Goal: Find contact information: Find contact information

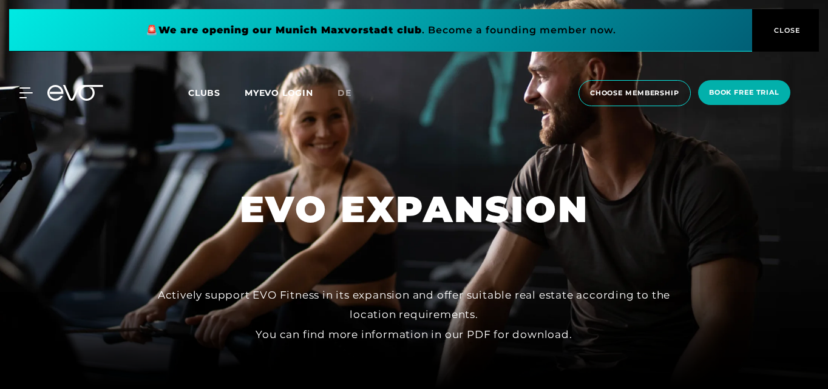
click at [444, 259] on div at bounding box center [414, 194] width 828 height 389
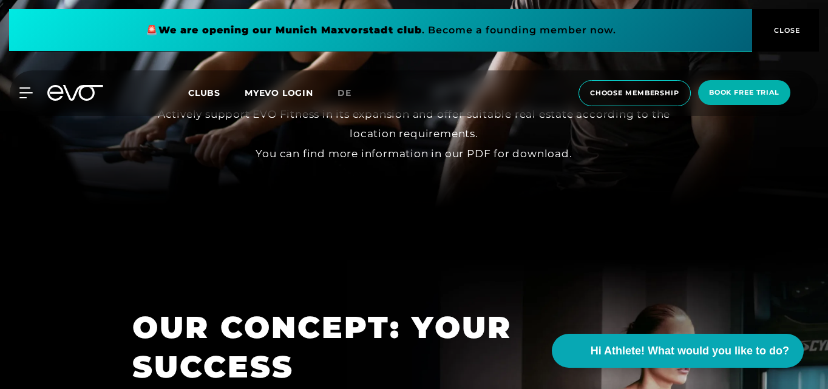
scroll to position [527, 0]
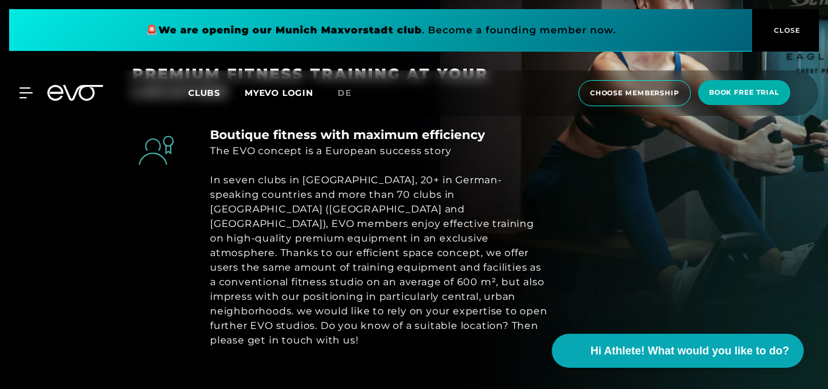
click at [444, 259] on div "In seven clubs in [GEOGRAPHIC_DATA], 20+ in German-speaking countries and more …" at bounding box center [380, 260] width 340 height 175
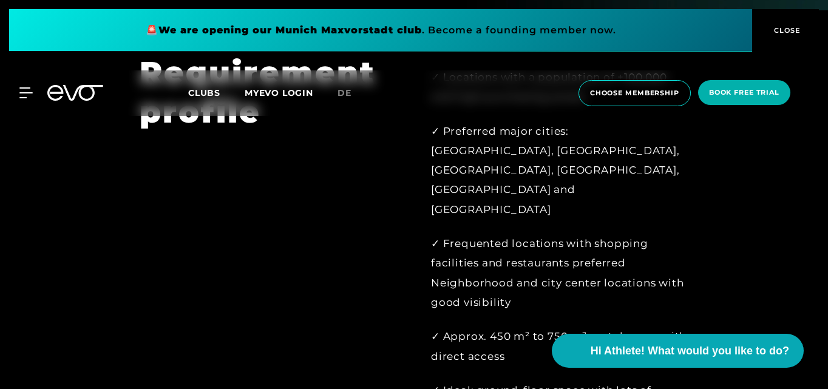
scroll to position [811, 0]
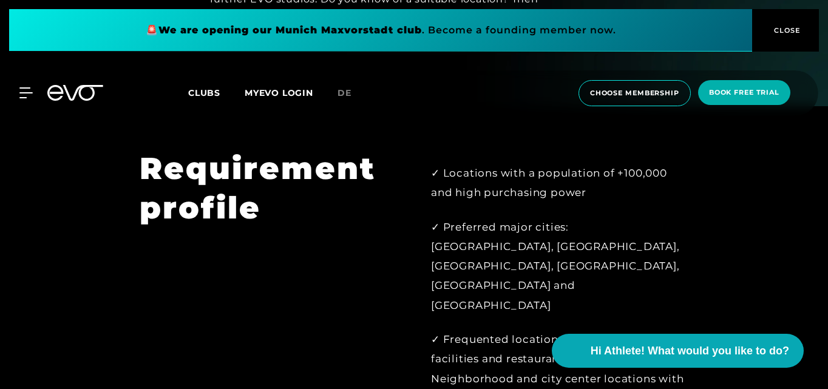
scroll to position [855, 0]
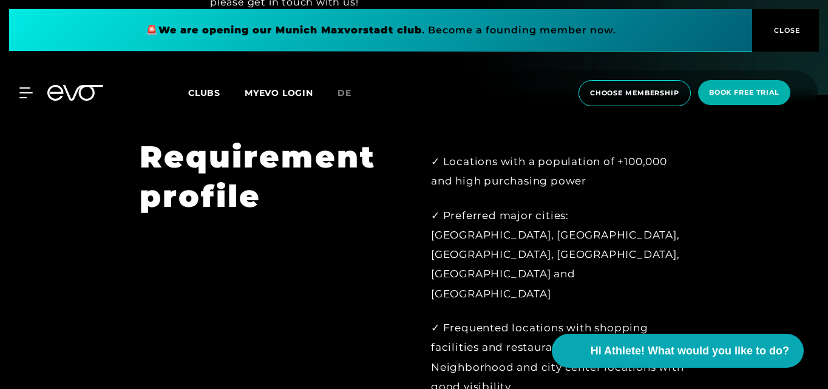
scroll to position [868, 0]
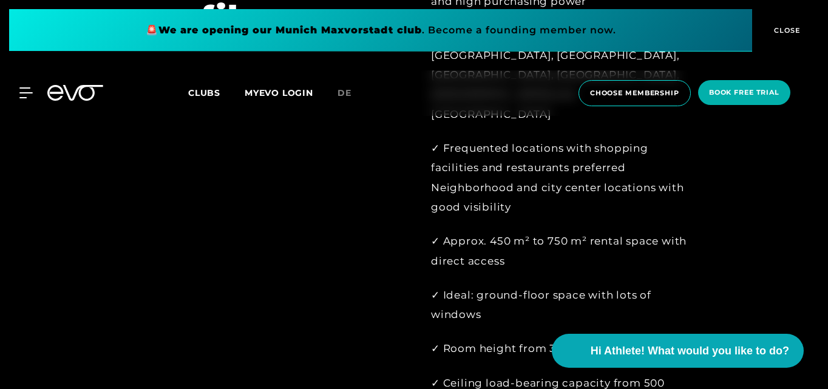
scroll to position [1047, 0]
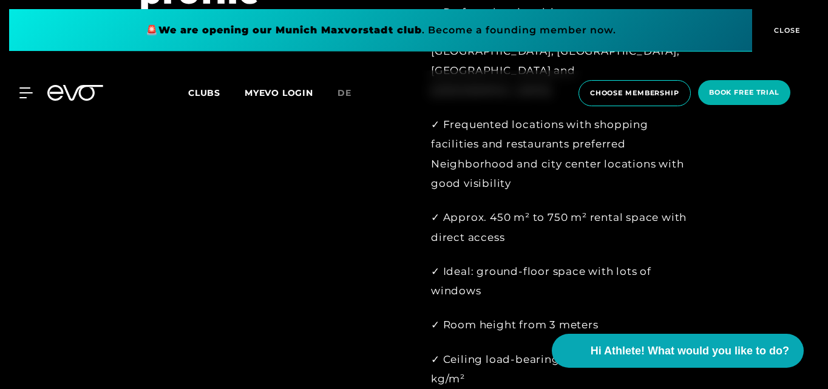
click at [407, 282] on div "Requirement profile" at bounding box center [269, 284] width 292 height 700
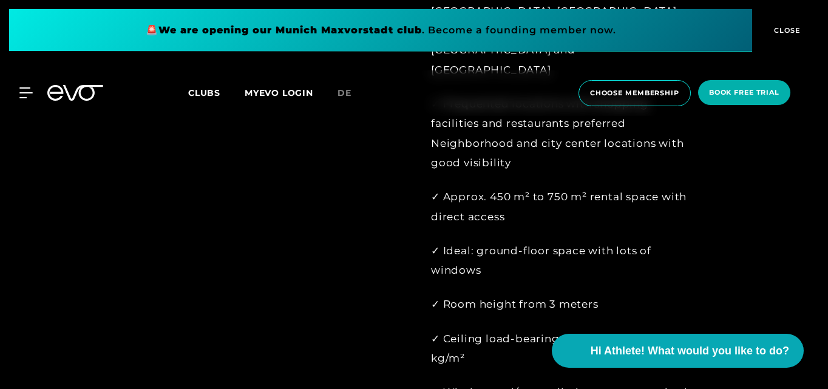
scroll to position [1090, 0]
click at [407, 282] on div "Requirement profile" at bounding box center [269, 263] width 292 height 700
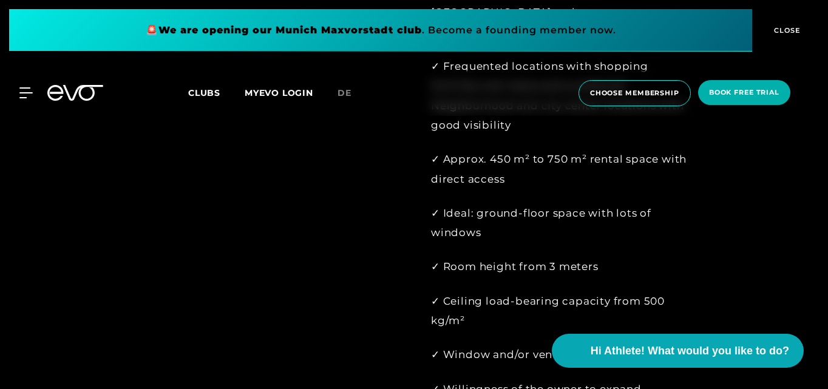
scroll to position [1133, 0]
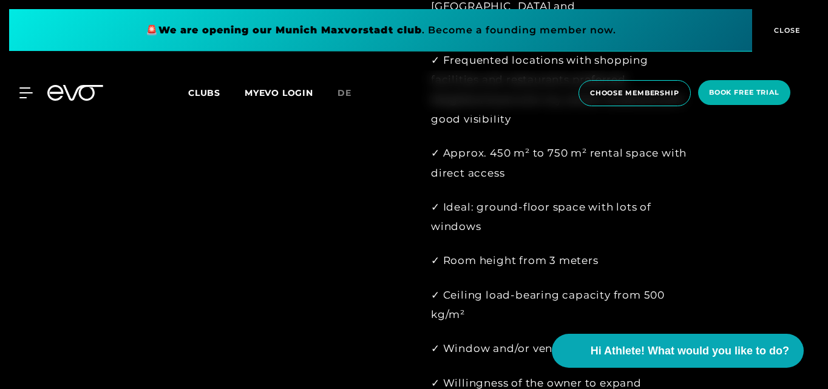
click at [407, 282] on div "Requirement profile" at bounding box center [269, 219] width 292 height 700
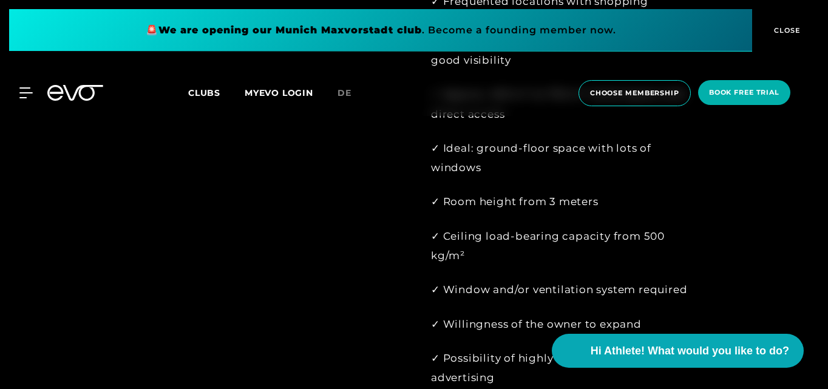
scroll to position [1193, 0]
click at [407, 282] on div "Requirement profile" at bounding box center [269, 160] width 292 height 700
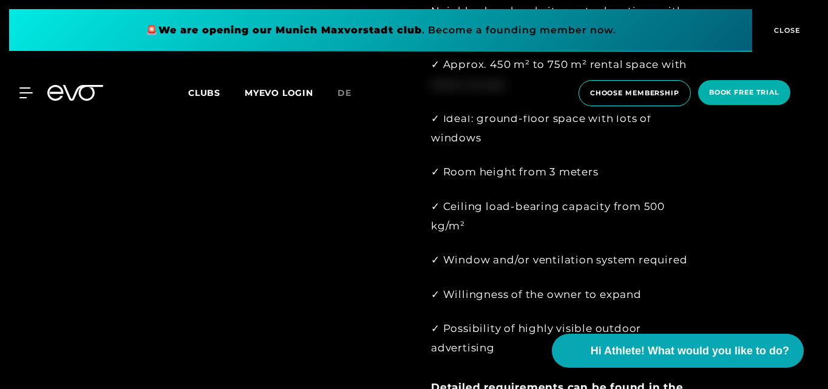
scroll to position [1235, 0]
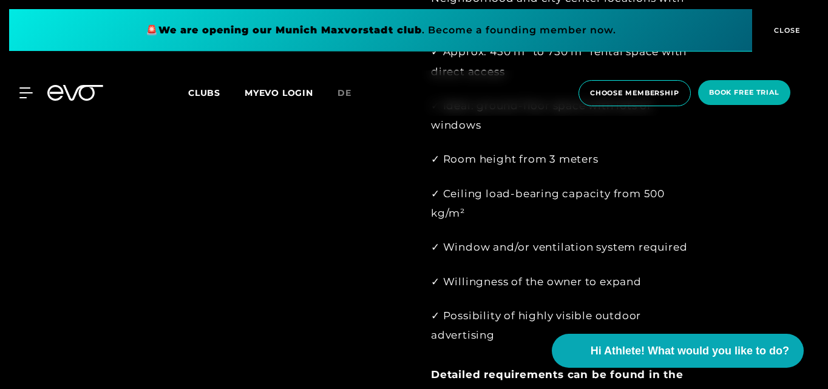
click at [379, 280] on div "Requirement profile" at bounding box center [269, 118] width 292 height 700
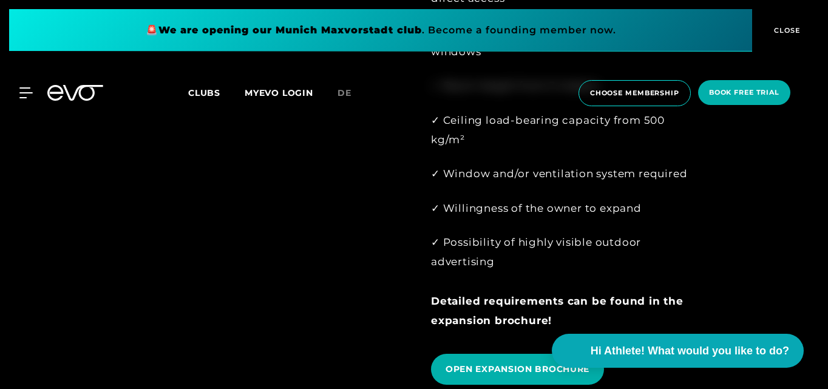
click at [379, 279] on div "Requirement profile" at bounding box center [269, 45] width 292 height 700
click at [389, 205] on div "Requirement profile" at bounding box center [269, 45] width 292 height 700
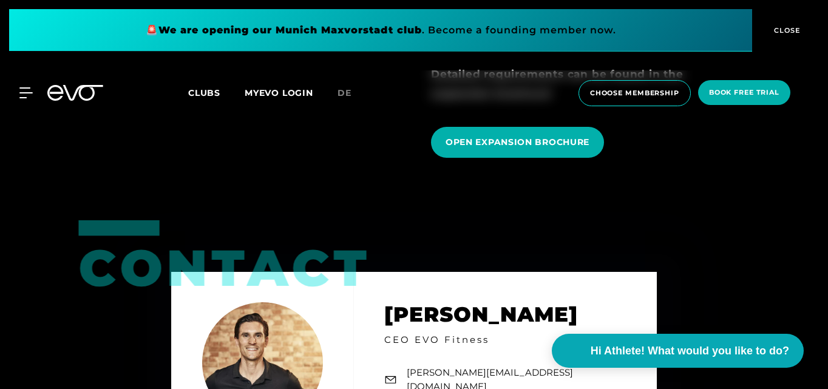
scroll to position [1537, 0]
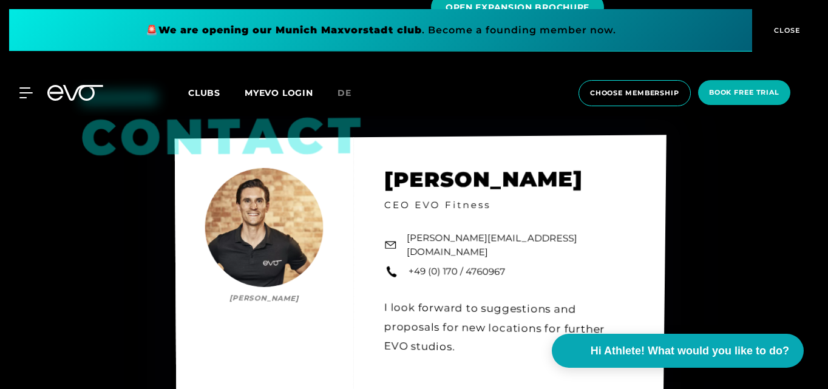
scroll to position [1673, 0]
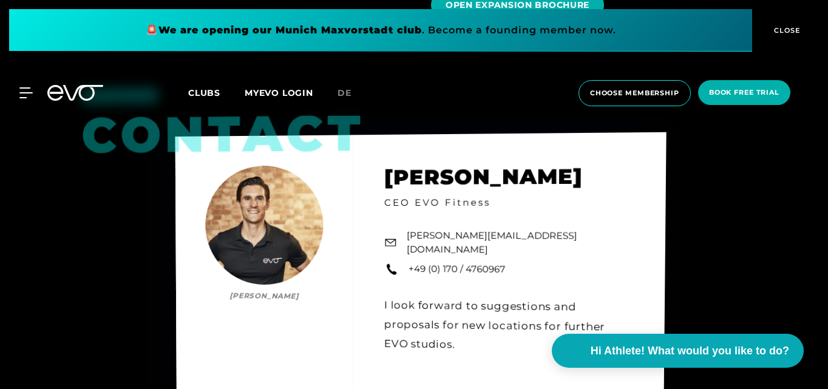
click at [637, 254] on div "Contact [PERSON_NAME] [PERSON_NAME] CEO EVO Fitness [PERSON_NAME][EMAIL_ADDRESS…" at bounding box center [421, 267] width 491 height 271
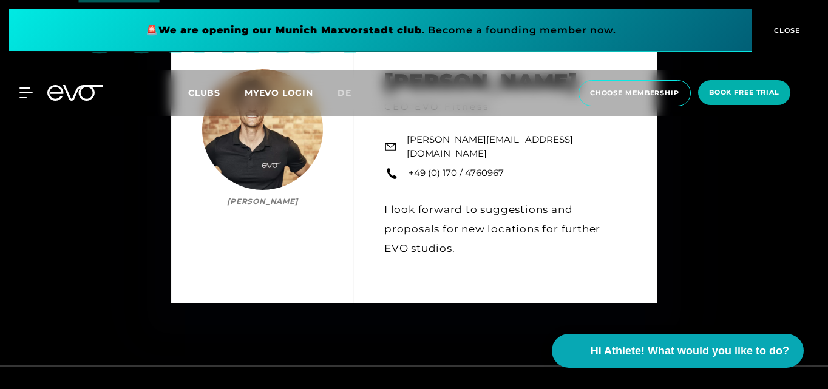
scroll to position [1788, 0]
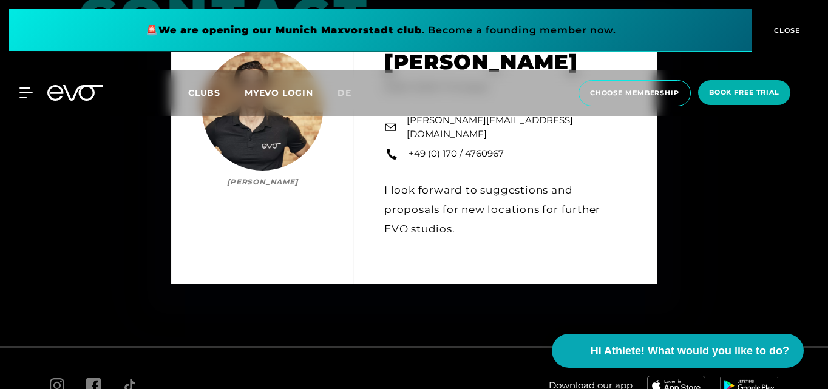
click at [688, 256] on div "Contact [PERSON_NAME] [PERSON_NAME] CEO EVO Fitness [PERSON_NAME][EMAIL_ADDRESS…" at bounding box center [414, 151] width 828 height 389
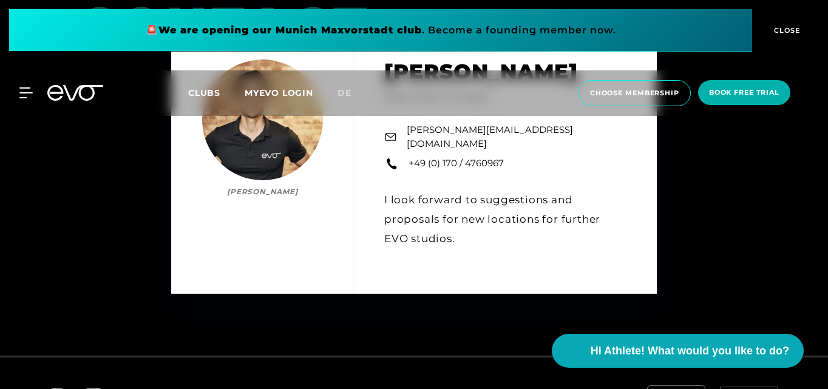
click at [688, 256] on div "Contact [PERSON_NAME] [PERSON_NAME] CEO EVO Fitness [PERSON_NAME][EMAIL_ADDRESS…" at bounding box center [414, 161] width 828 height 389
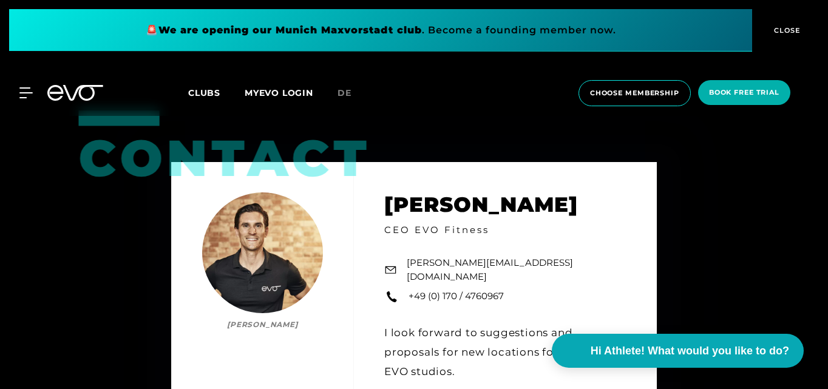
click at [688, 256] on div "Contact [PERSON_NAME] [PERSON_NAME] CEO EVO Fitness [PERSON_NAME][EMAIL_ADDRESS…" at bounding box center [414, 294] width 828 height 389
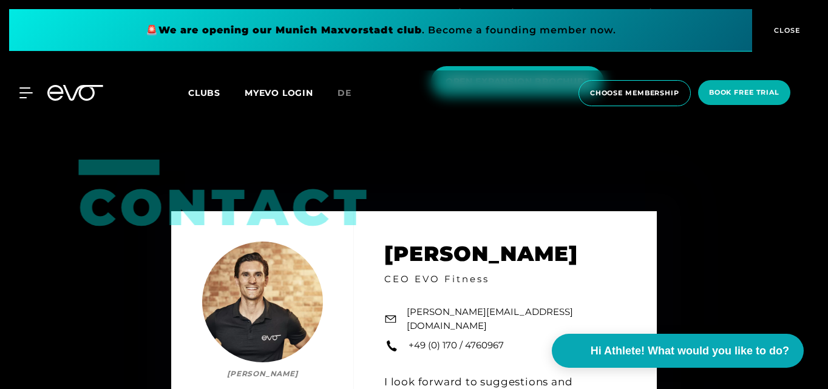
scroll to position [1595, 0]
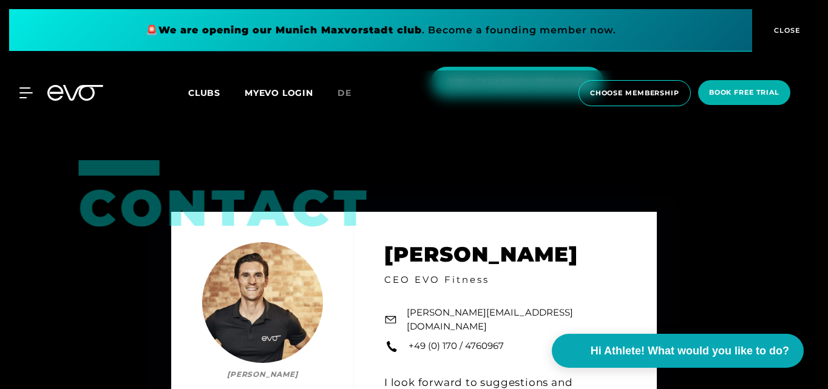
click at [688, 256] on div "Contact [PERSON_NAME] [PERSON_NAME] CEO EVO Fitness [PERSON_NAME][EMAIL_ADDRESS…" at bounding box center [414, 343] width 828 height 389
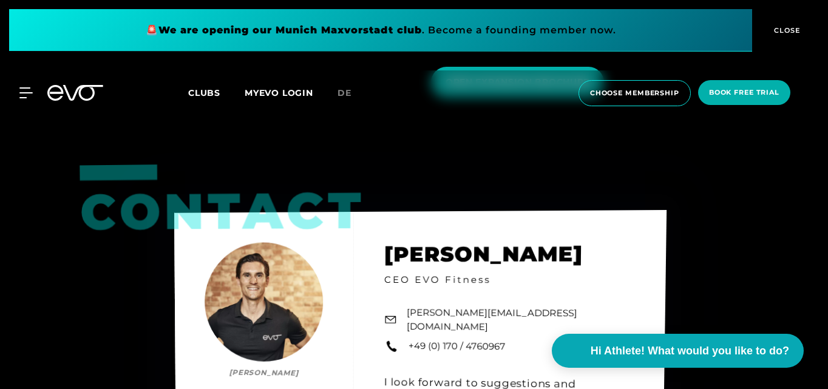
click at [580, 210] on div "Contact [PERSON_NAME] [PERSON_NAME] CEO EVO Fitness [PERSON_NAME][EMAIL_ADDRESS…" at bounding box center [420, 345] width 493 height 270
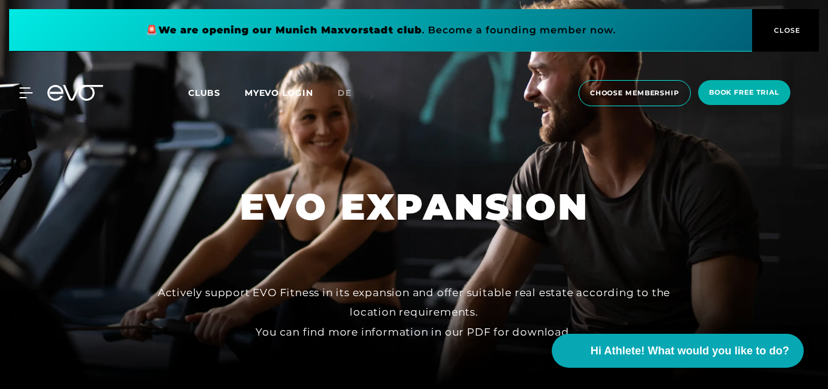
scroll to position [0, 0]
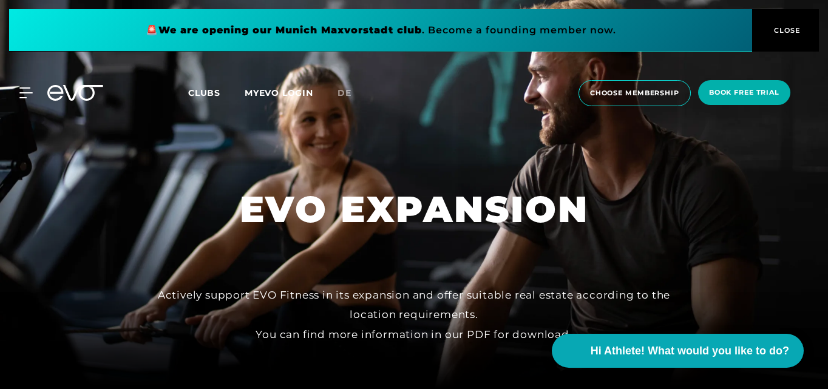
click at [629, 197] on div at bounding box center [414, 194] width 828 height 389
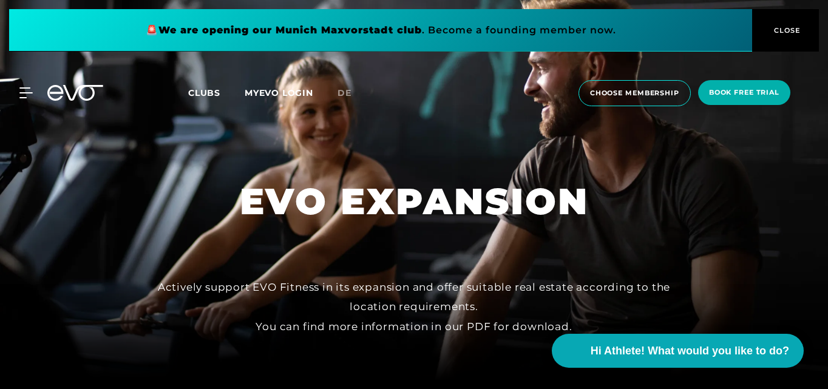
scroll to position [9, 0]
click at [729, 236] on div at bounding box center [414, 185] width 828 height 389
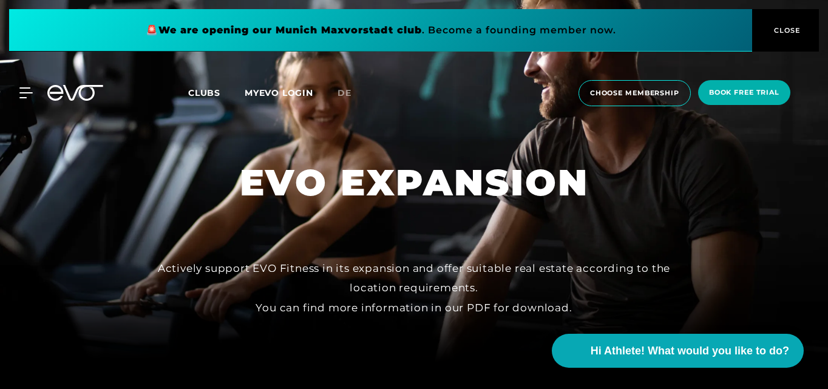
click at [729, 236] on div at bounding box center [414, 167] width 828 height 389
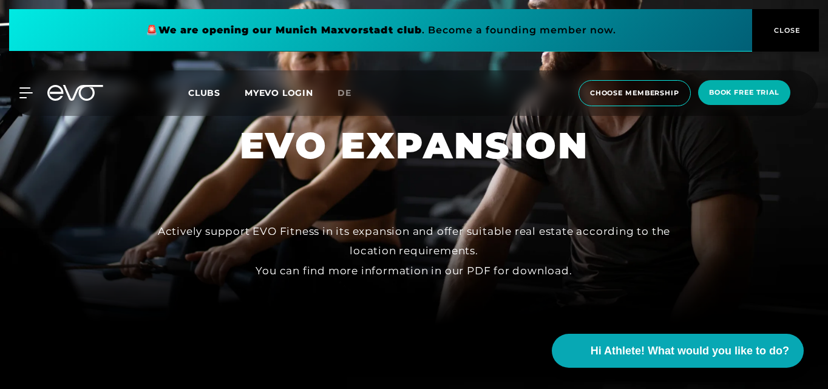
click at [729, 236] on div at bounding box center [414, 130] width 828 height 389
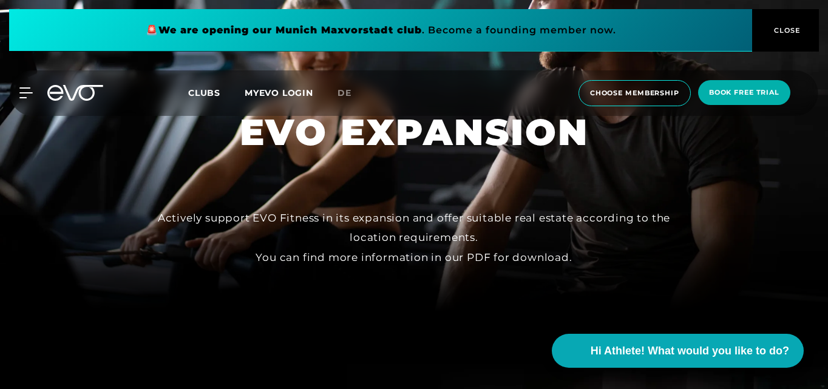
click at [729, 236] on div at bounding box center [414, 117] width 828 height 389
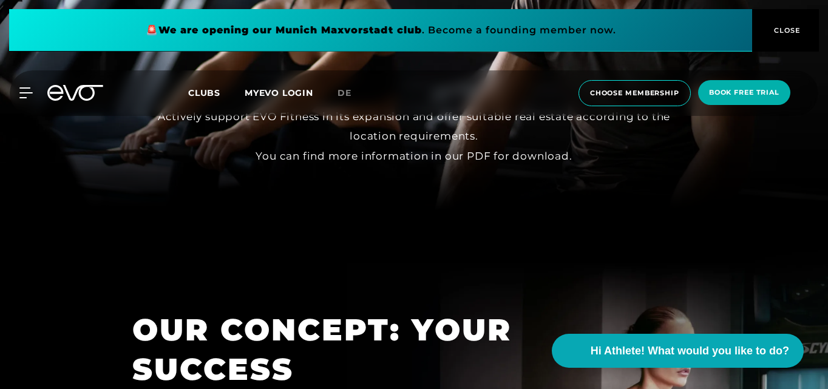
scroll to position [179, 0]
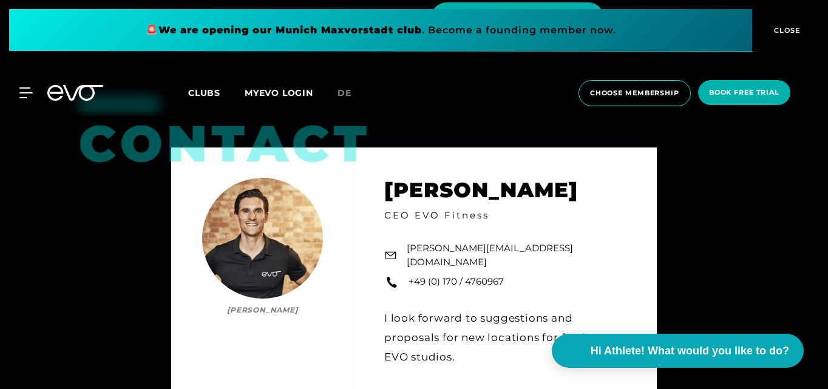
scroll to position [1660, 0]
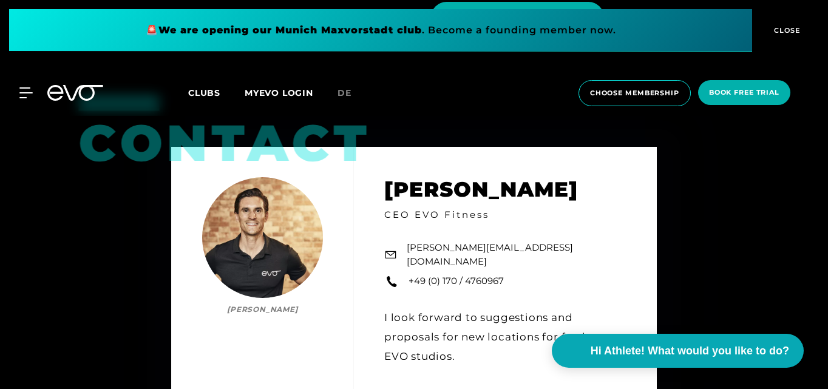
click at [587, 160] on div "Contact [PERSON_NAME] [PERSON_NAME] CEO EVO Fitness [PERSON_NAME][EMAIL_ADDRESS…" at bounding box center [414, 279] width 486 height 265
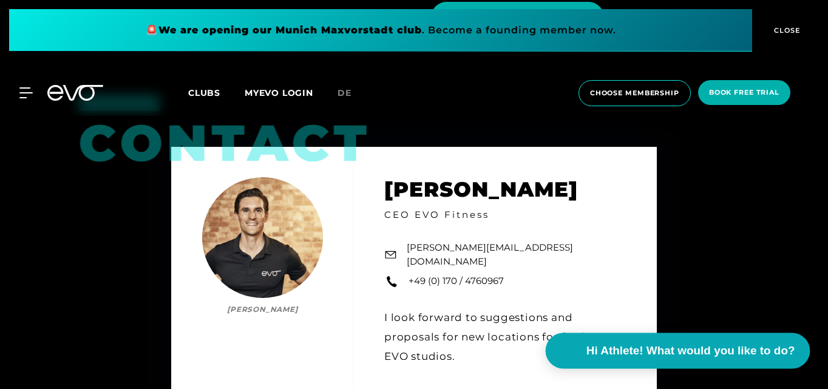
click at [607, 352] on span "Hi Athlete! What would you like to do?" at bounding box center [690, 351] width 209 height 17
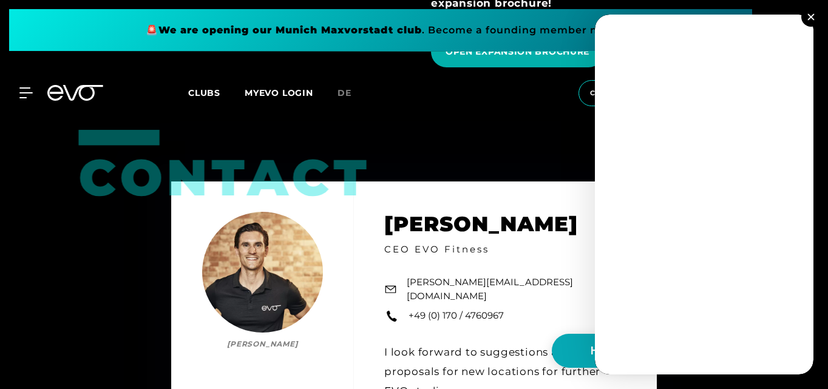
scroll to position [1625, 0]
